Goal: Navigation & Orientation: Find specific page/section

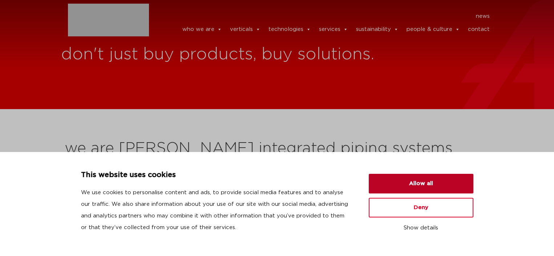
click at [429, 183] on button "Allow all" at bounding box center [421, 184] width 105 height 20
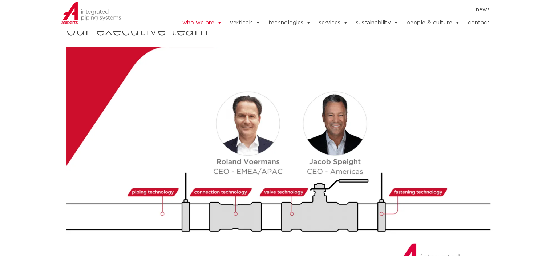
scroll to position [800, 0]
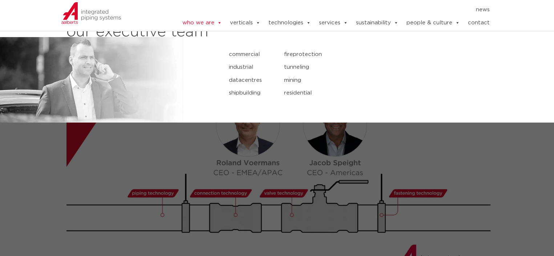
click at [241, 67] on link "industrial" at bounding box center [251, 67] width 44 height 9
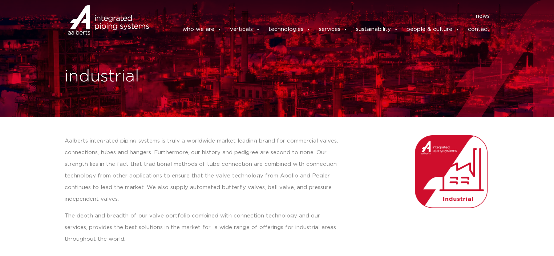
click at [477, 29] on link "contact" at bounding box center [479, 29] width 22 height 15
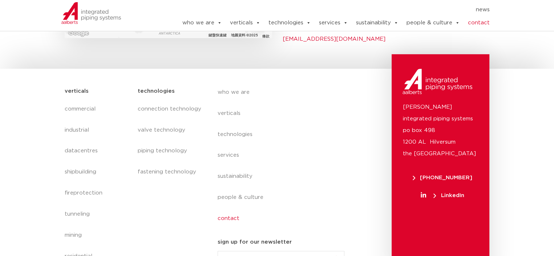
scroll to position [400, 0]
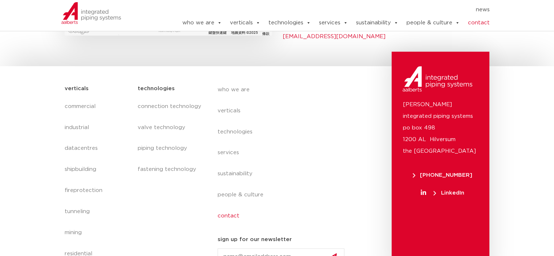
click at [3, 128] on section "verticals commercial industrial datacentres shipbuilding fireprotection tunneli…" at bounding box center [277, 170] width 554 height 209
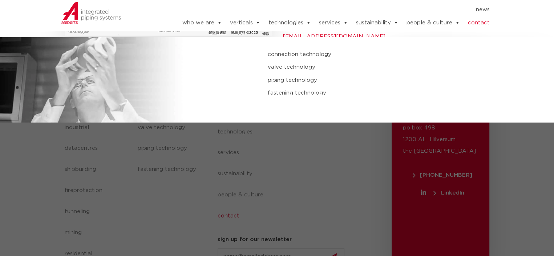
click at [295, 54] on link "connection technology" at bounding box center [372, 54] width 208 height 9
